Goal: Transaction & Acquisition: Obtain resource

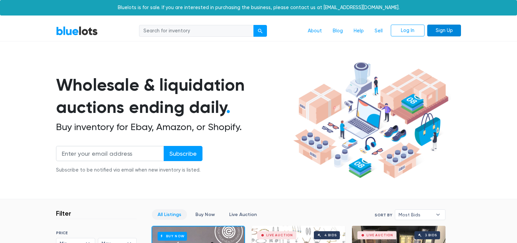
click at [441, 27] on link "Sign Up" at bounding box center [444, 31] width 34 height 12
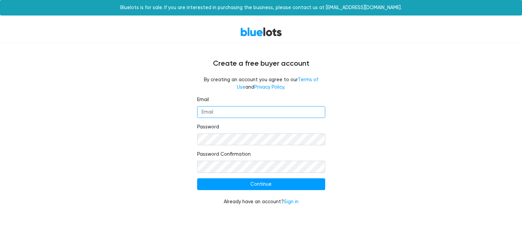
click at [231, 110] on input "Email" at bounding box center [261, 112] width 128 height 12
type input "frontstreetstores@gmail.com"
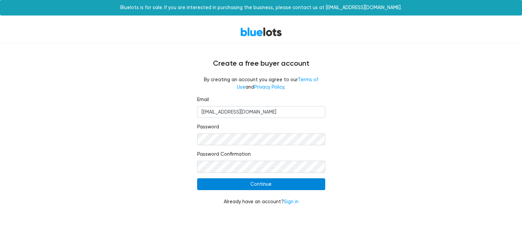
click at [239, 183] on input "Continue" at bounding box center [261, 184] width 128 height 12
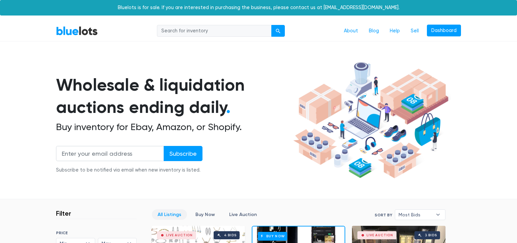
click at [211, 82] on h1 "Wholesale & liquidation auctions ending daily ." at bounding box center [173, 96] width 235 height 45
click at [439, 32] on link "Dashboard" at bounding box center [444, 31] width 34 height 12
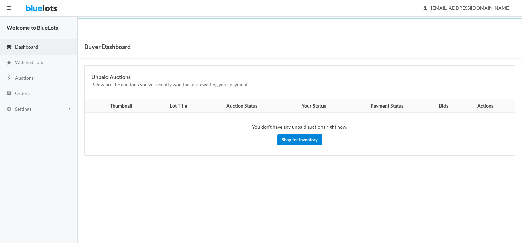
click at [294, 139] on link "Shop for Inventory" at bounding box center [300, 140] width 45 height 10
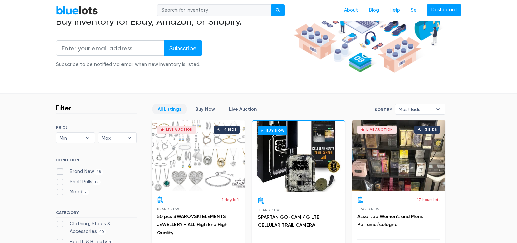
scroll to position [223, 0]
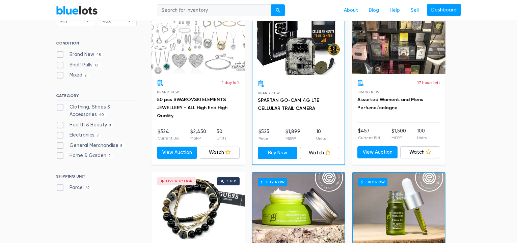
click at [63, 55] on label "Brand New 48" at bounding box center [79, 54] width 47 height 7
click at [60, 55] on New"] "Brand New 48" at bounding box center [58, 53] width 4 height 4
checkbox New"] "true"
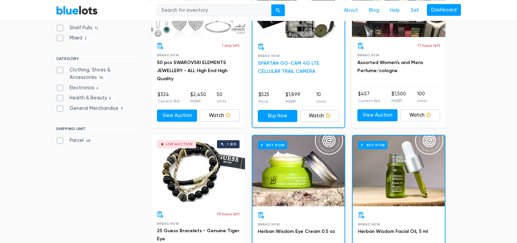
scroll to position [262, 0]
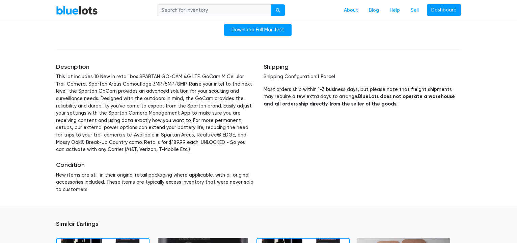
scroll to position [305, 0]
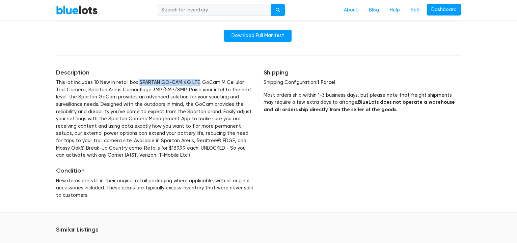
drag, startPoint x: 137, startPoint y: 81, endPoint x: 194, endPoint y: 82, distance: 56.3
click at [194, 82] on p "This lot includes 10 New in retail box SPARTAN GO-CAM 4G LTE. GoCam M Cellular …" at bounding box center [154, 119] width 197 height 80
drag, startPoint x: 181, startPoint y: 71, endPoint x: 179, endPoint y: 77, distance: 5.8
click at [180, 75] on h5 "Description" at bounding box center [154, 72] width 197 height 7
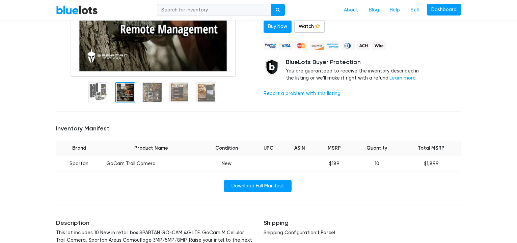
scroll to position [165, 0]
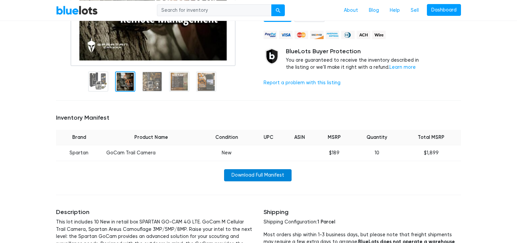
click at [259, 176] on link "Download Full Manifest" at bounding box center [257, 175] width 67 height 12
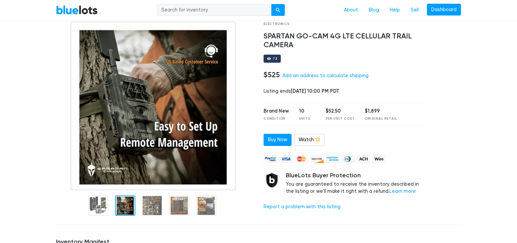
scroll to position [44, 0]
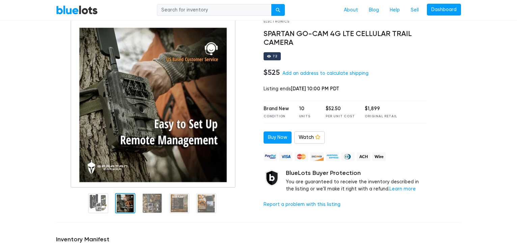
click at [305, 182] on div "BlueLots Buyer Protection You are guaranteed to receive the inventory described…" at bounding box center [356, 181] width 141 height 23
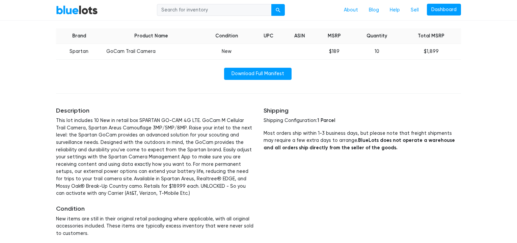
scroll to position [268, 0]
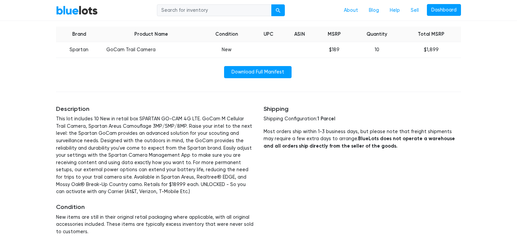
click at [349, 208] on div "Shipping Shipping Configuration: 1 Parcel Most orders ship within 1-3 business …" at bounding box center [361, 170] width 207 height 146
